Goal: Task Accomplishment & Management: Complete application form

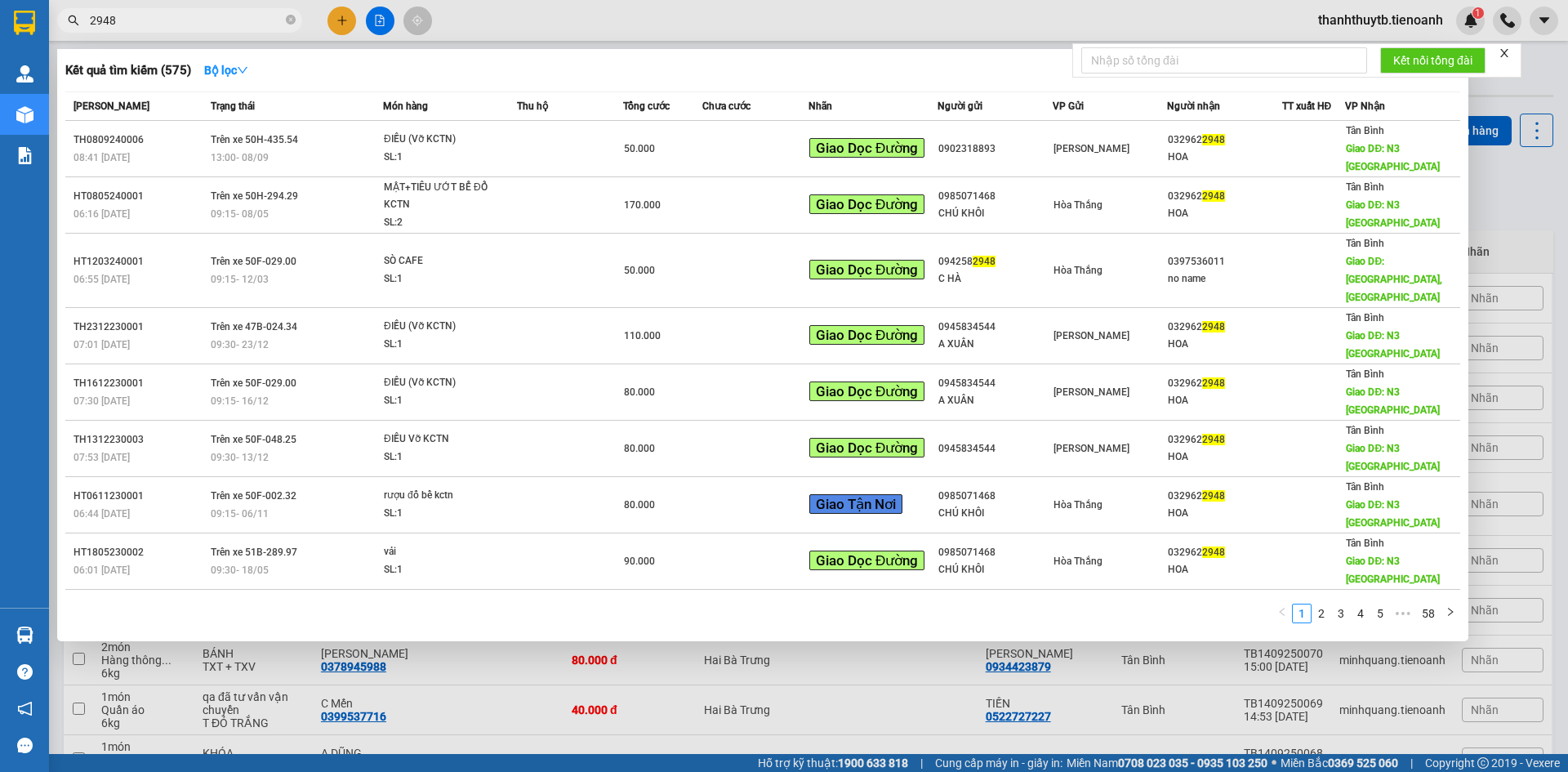
click at [228, 26] on input "2948" at bounding box center [185, 21] width 193 height 18
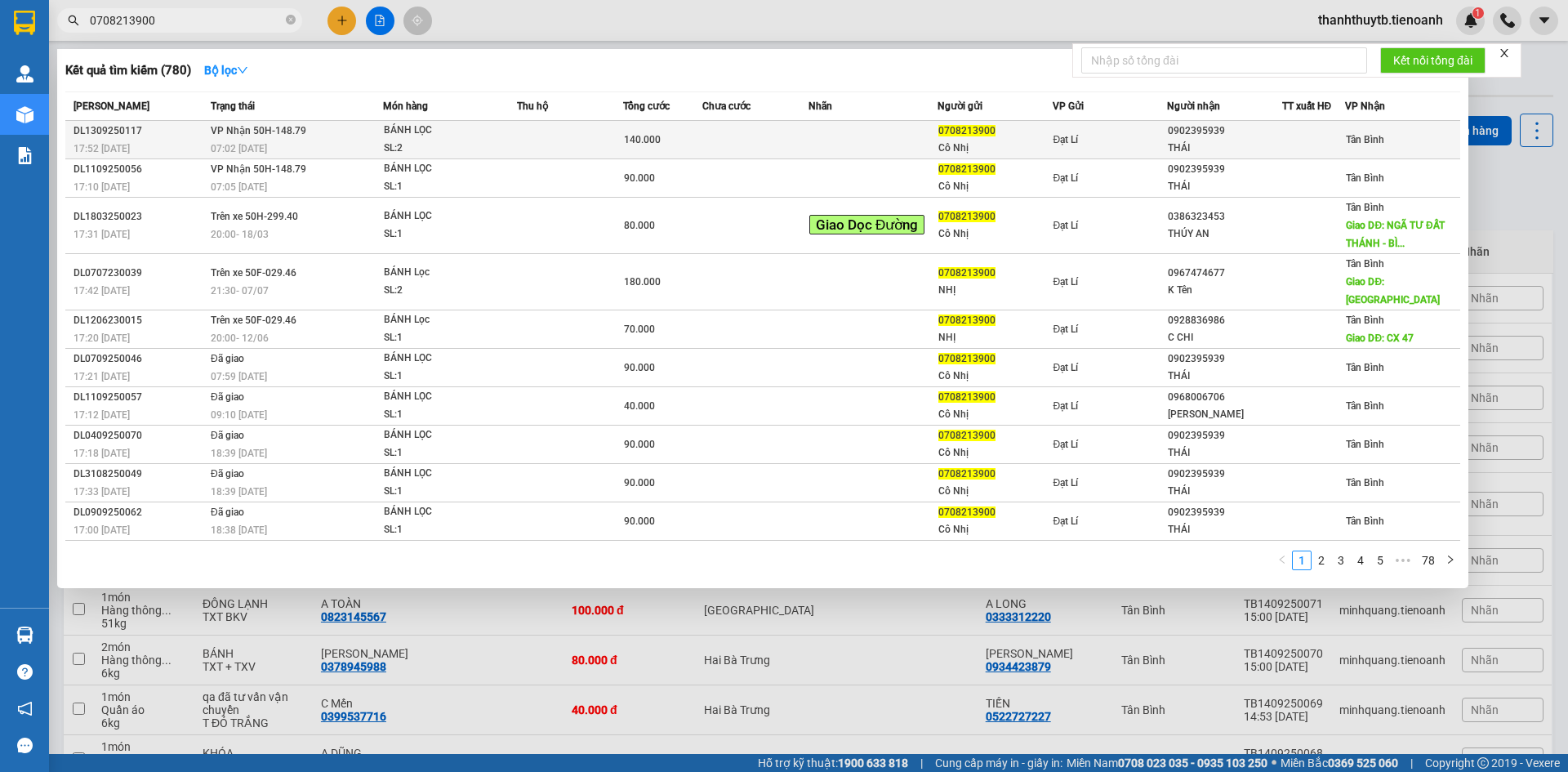
type input "0708213900"
click at [311, 137] on td "VP Nhận 50H-148.79 07:02 [DATE]" at bounding box center [294, 140] width 176 height 38
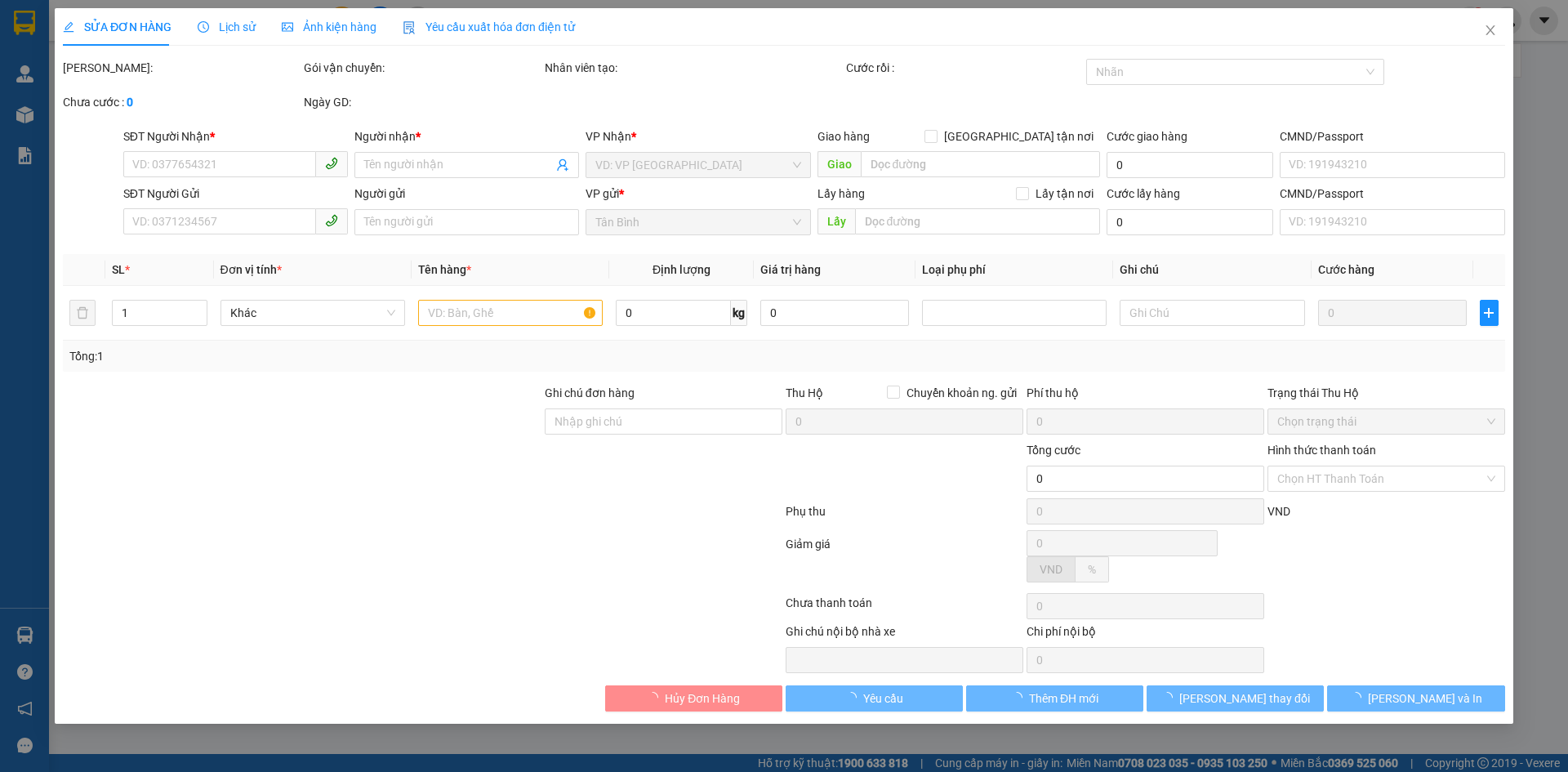
type input "0902395939"
type input "THÁI"
type input "0708213900"
type input "Cô Nhị"
type input "240936235"
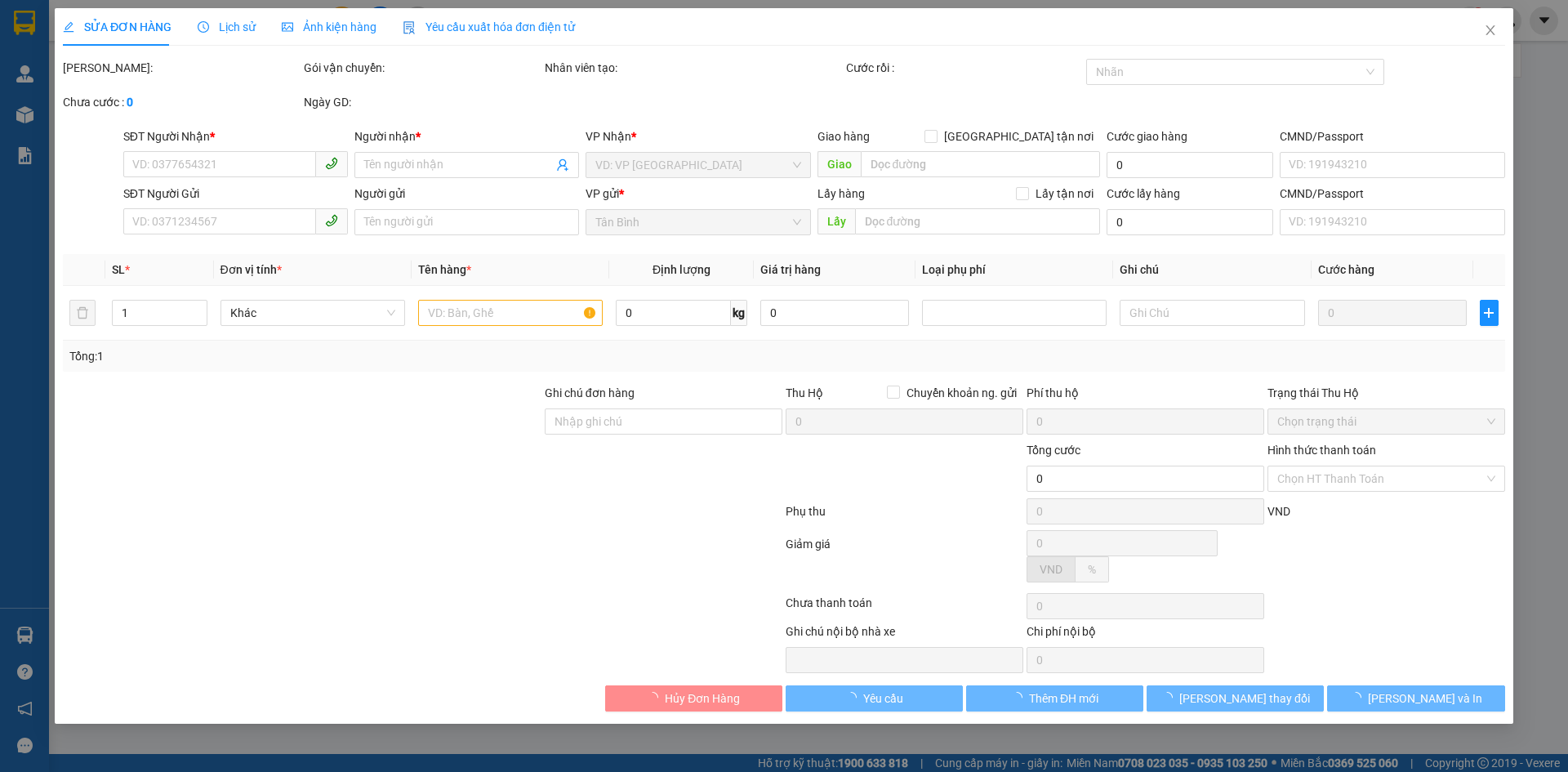
type input "140.000"
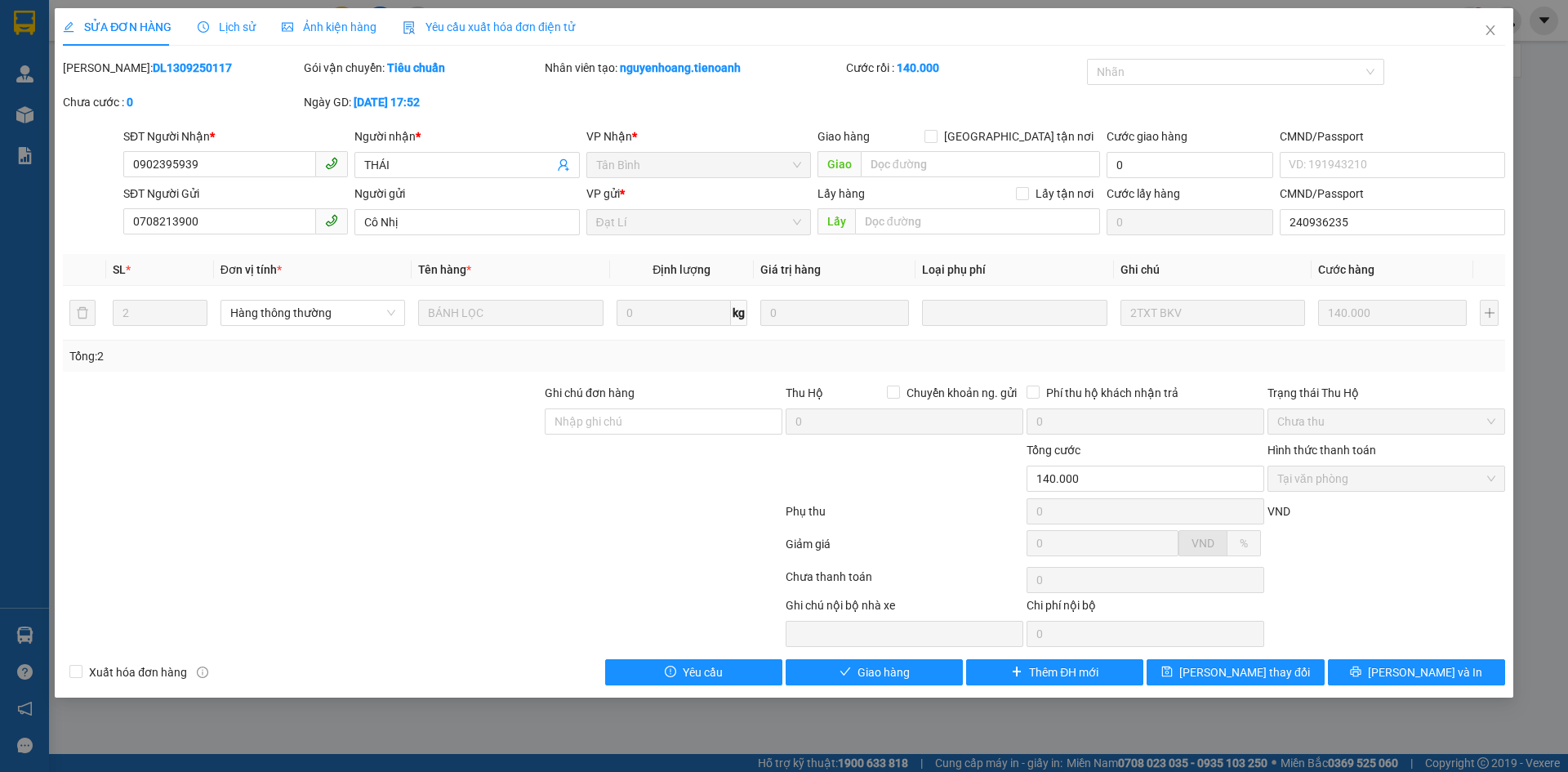
click at [241, 33] on span "Lịch sử" at bounding box center [226, 27] width 58 height 13
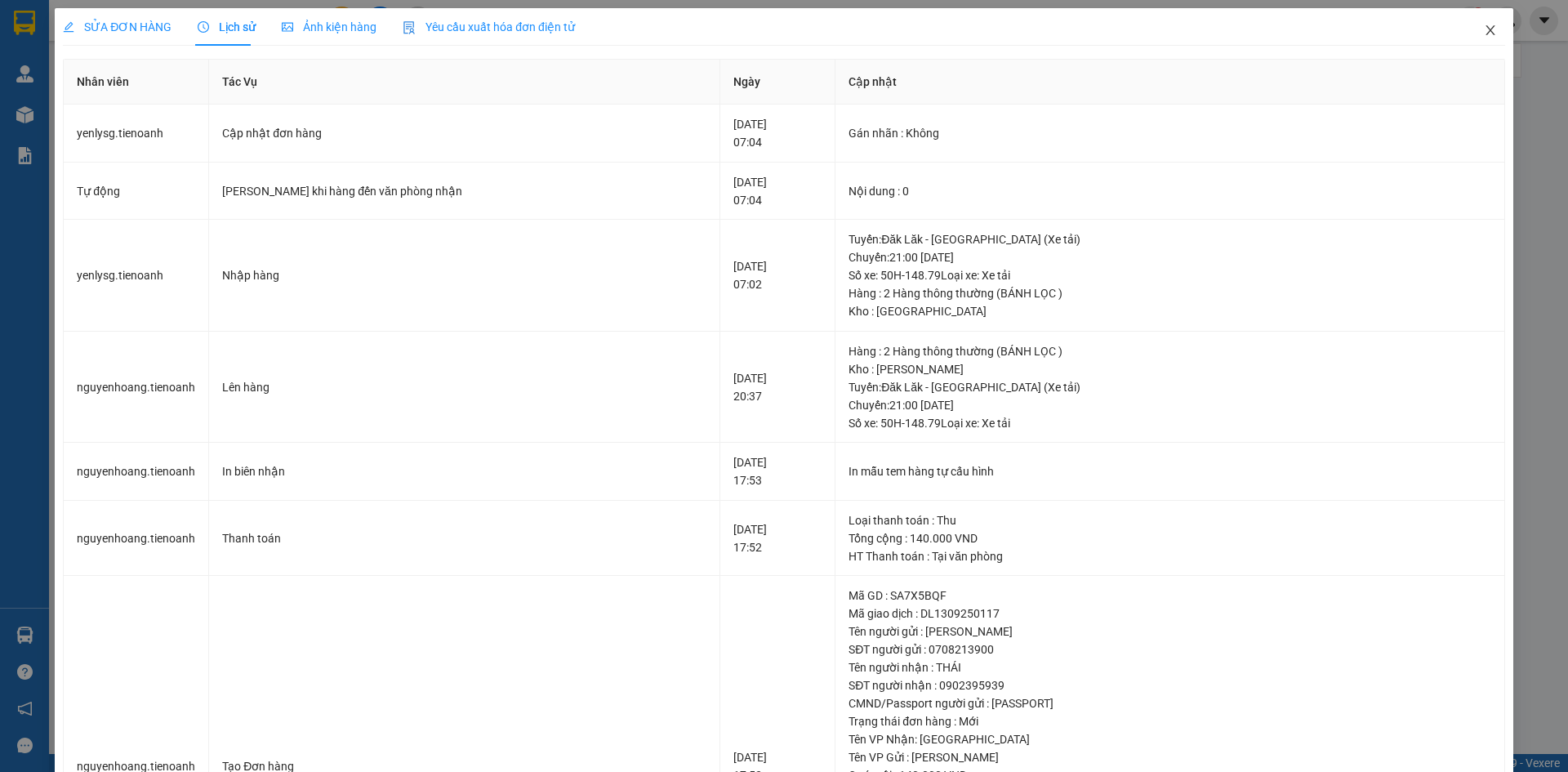
click at [1484, 29] on icon "close" at bounding box center [1490, 30] width 13 height 13
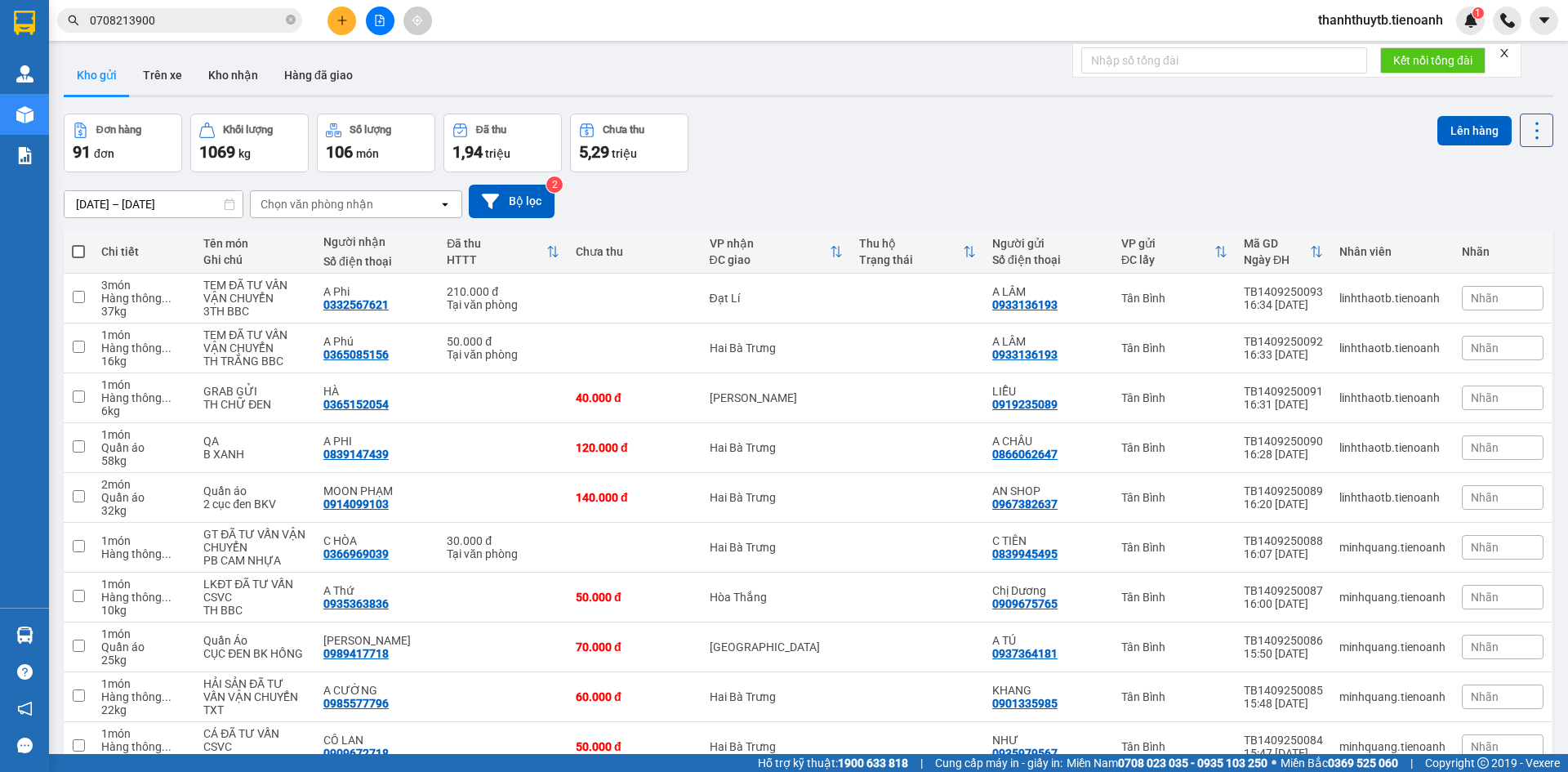
click at [229, 22] on input "0708213900" at bounding box center [185, 21] width 193 height 18
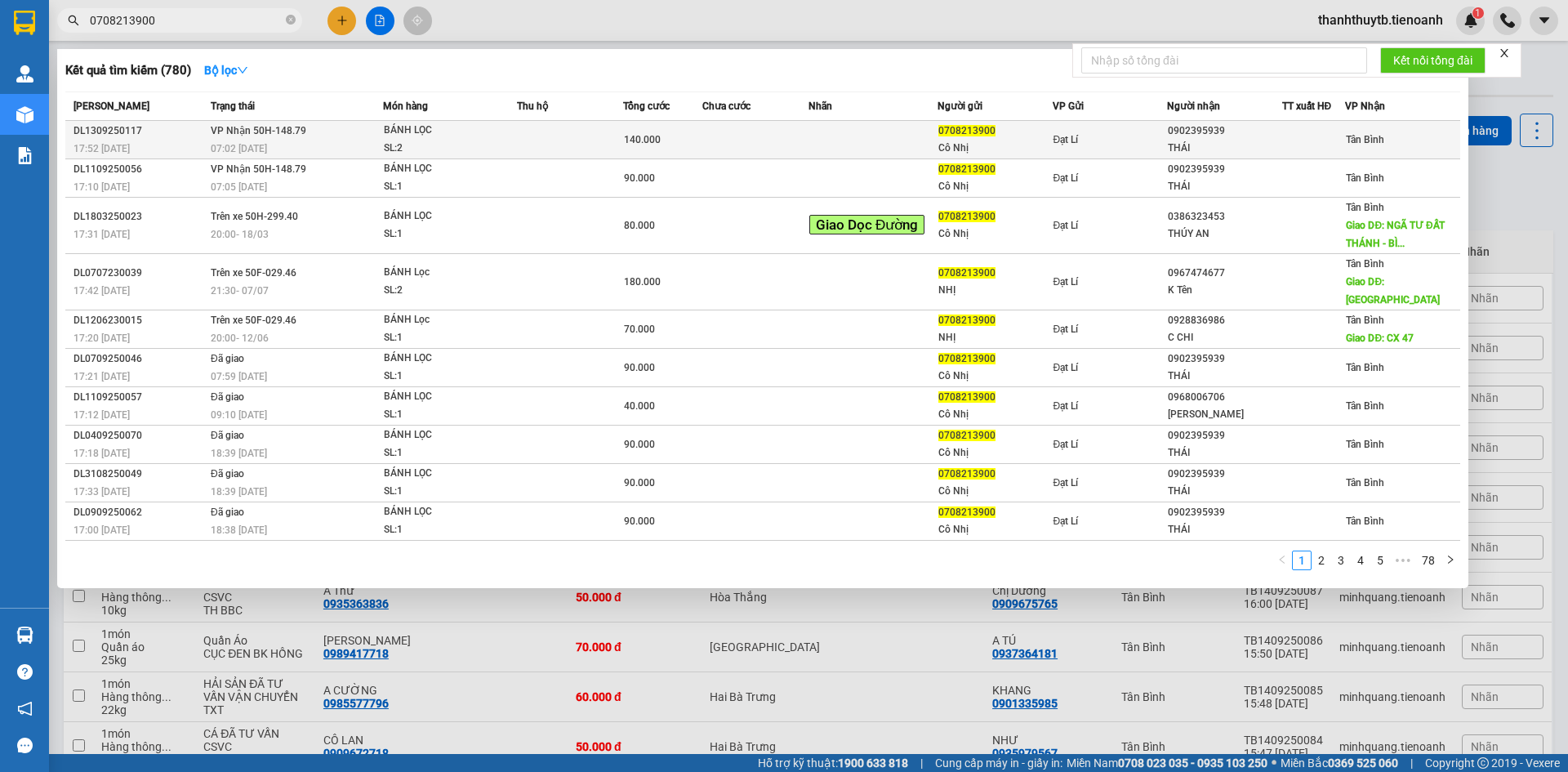
click at [346, 134] on td "VP Nhận 50H-148.79 07:02 [DATE]" at bounding box center [294, 140] width 176 height 38
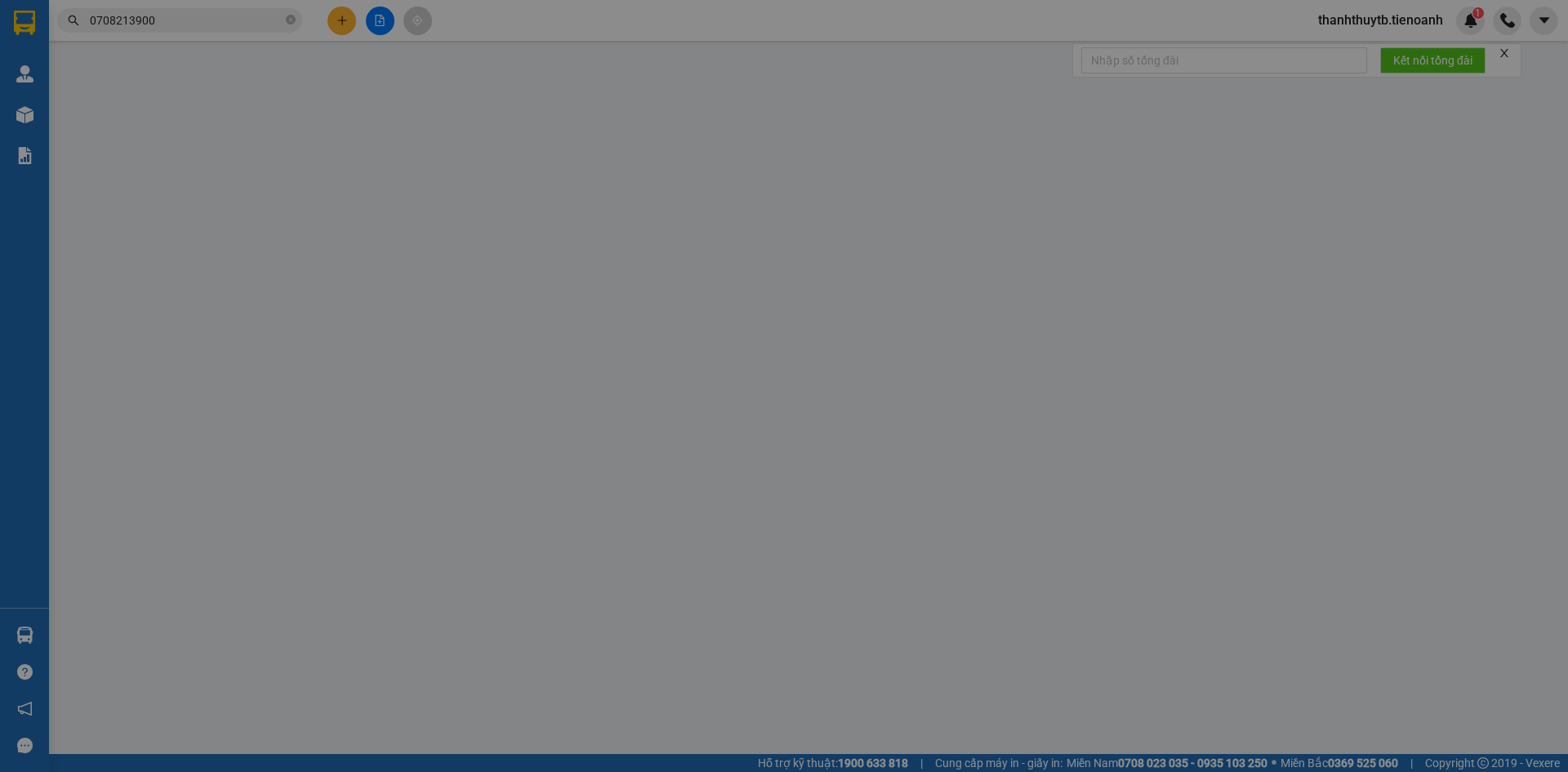
type input "0902395939"
type input "THÁI"
type input "0708213900"
type input "Cô Nhị"
type input "240936235"
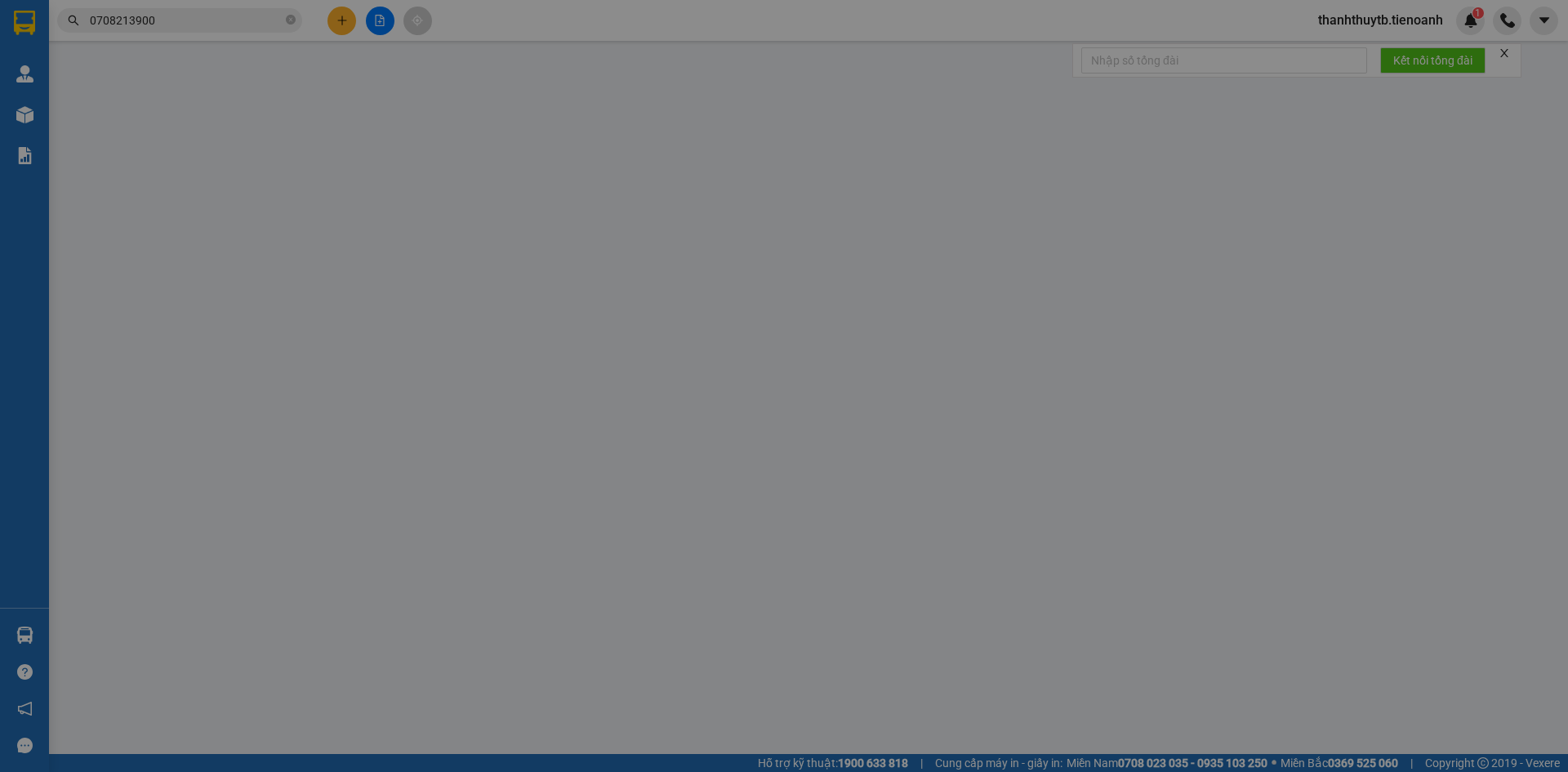
type input "140.000"
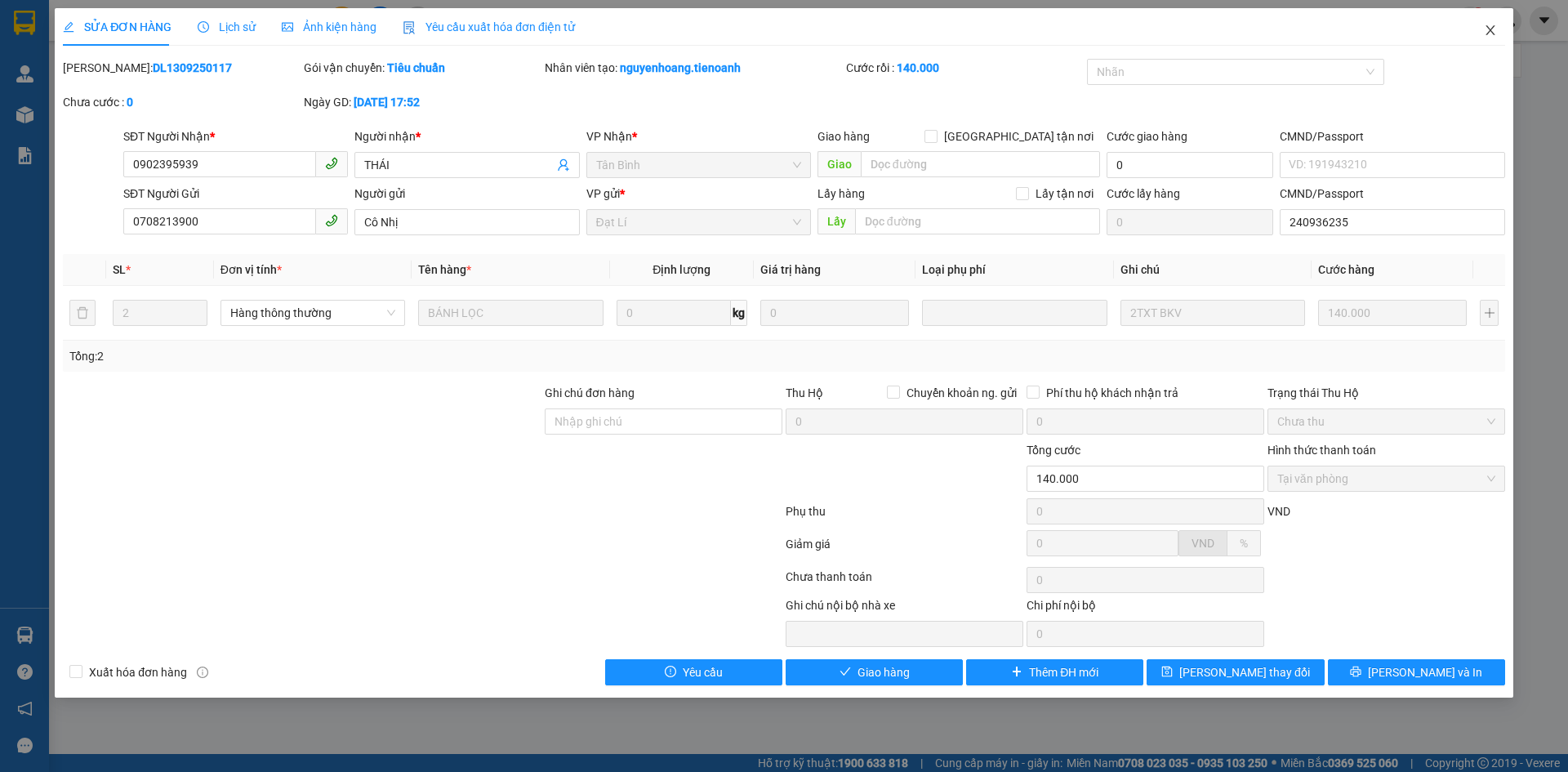
click at [1492, 37] on icon "close" at bounding box center [1490, 30] width 13 height 13
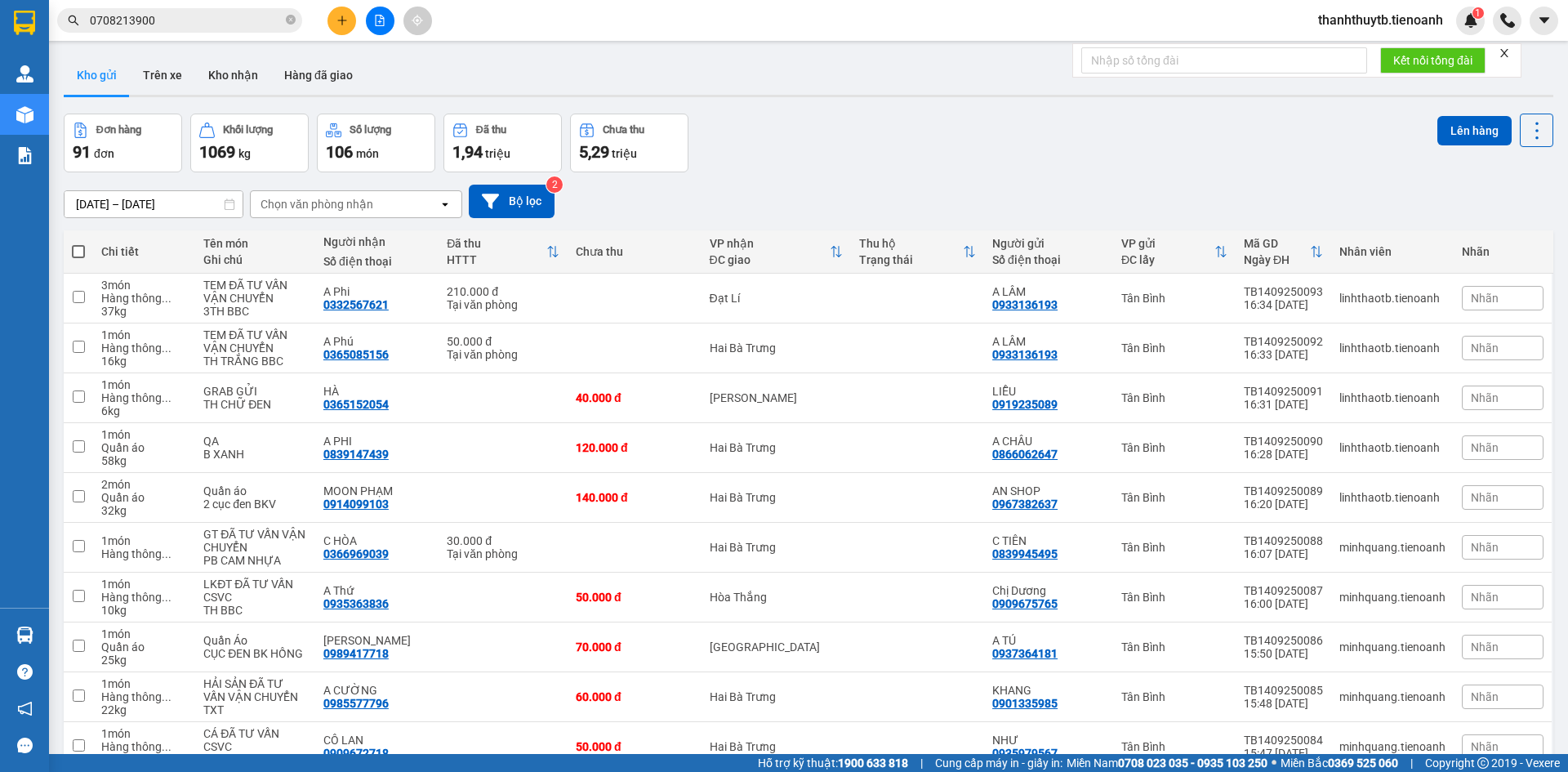
click at [252, 24] on input "0708213900" at bounding box center [185, 21] width 193 height 18
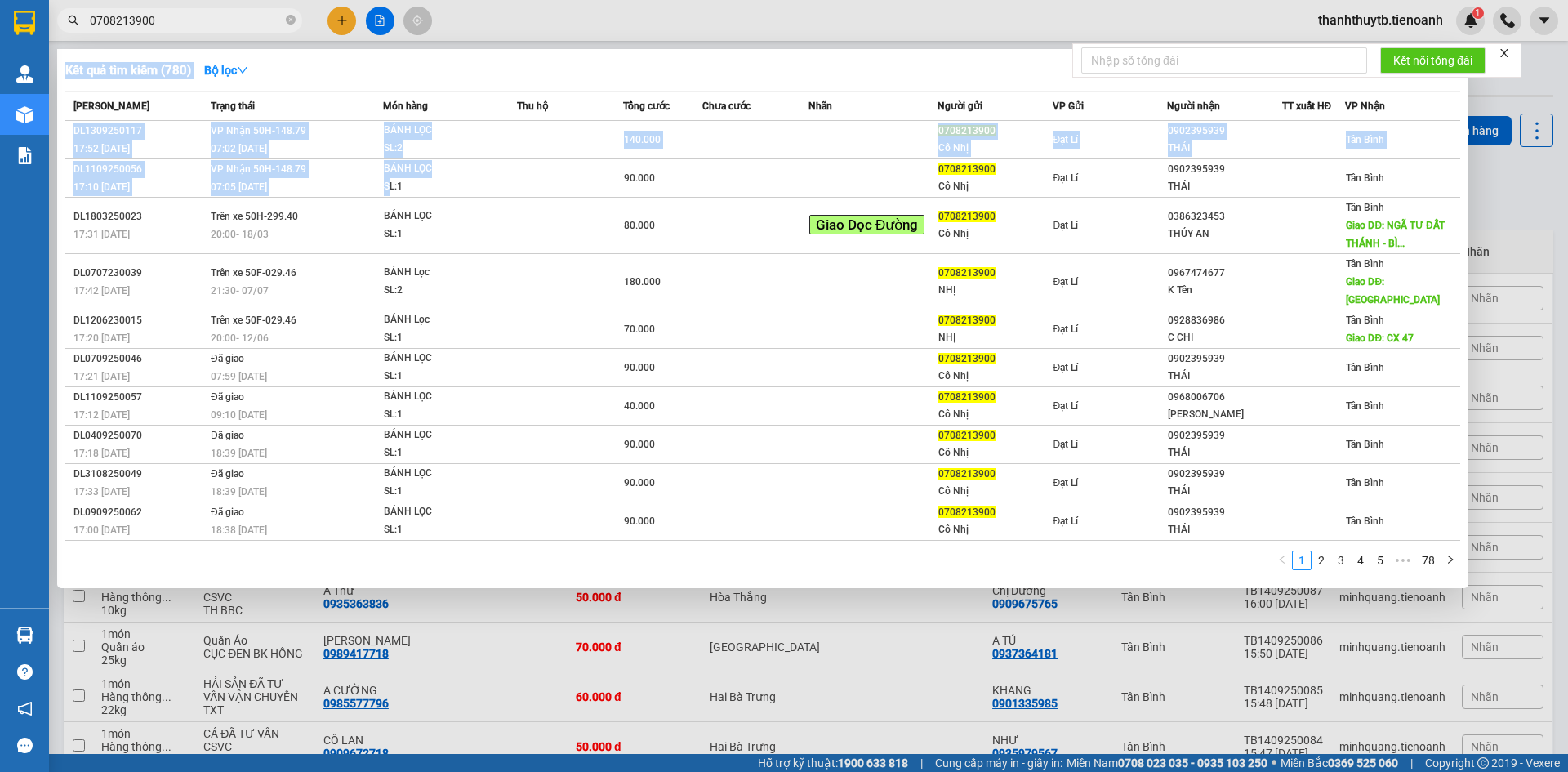
drag, startPoint x: 390, startPoint y: 178, endPoint x: 502, endPoint y: 3, distance: 207.8
click at [0, 21] on div "Kết quả tìm kiếm ( 780 ) Bộ lọc Mã ĐH Trạng thái Món hàng Thu hộ Tổng cước Chưa…" at bounding box center [0, 21] width 0 height 0
click at [495, 25] on div at bounding box center [784, 386] width 1568 height 772
